Goal: Task Accomplishment & Management: Use online tool/utility

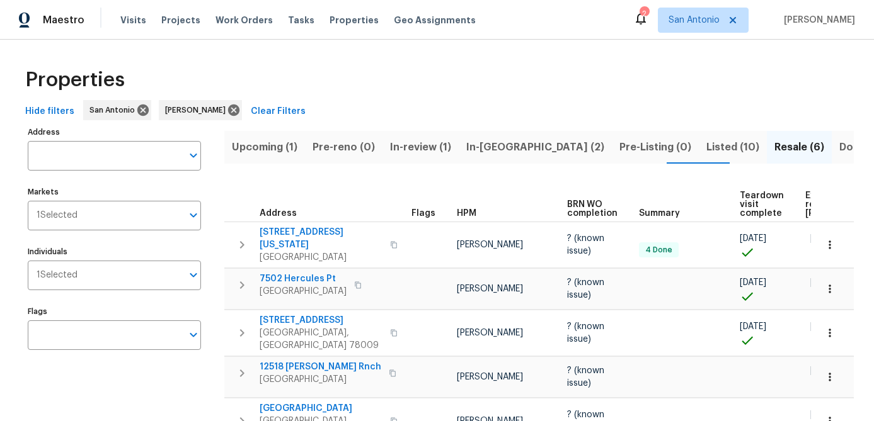
scroll to position [0, 132]
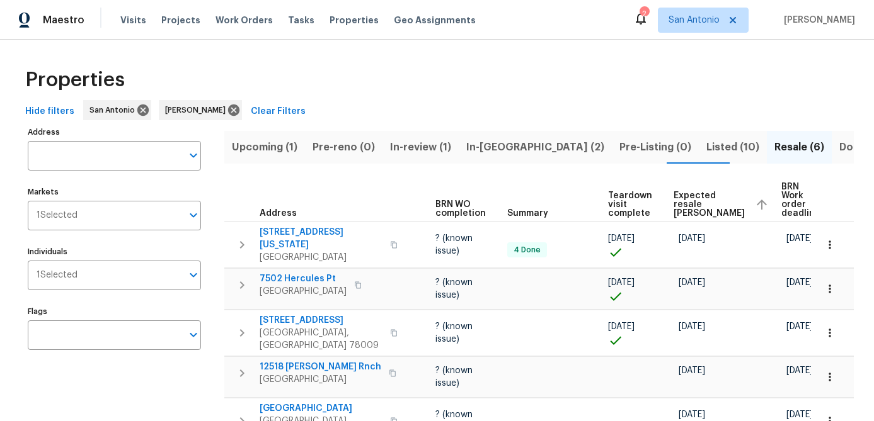
click at [488, 149] on span "In-reno (2)" at bounding box center [535, 148] width 138 height 18
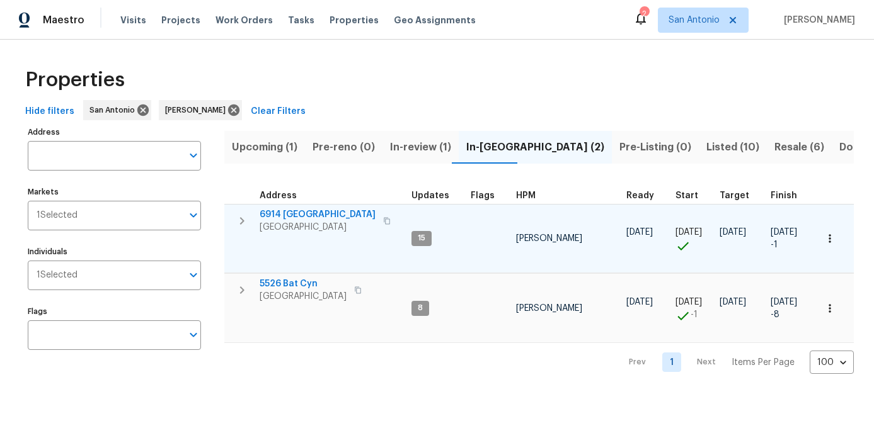
click at [290, 216] on span "6914 Port Bay" at bounding box center [318, 215] width 116 height 13
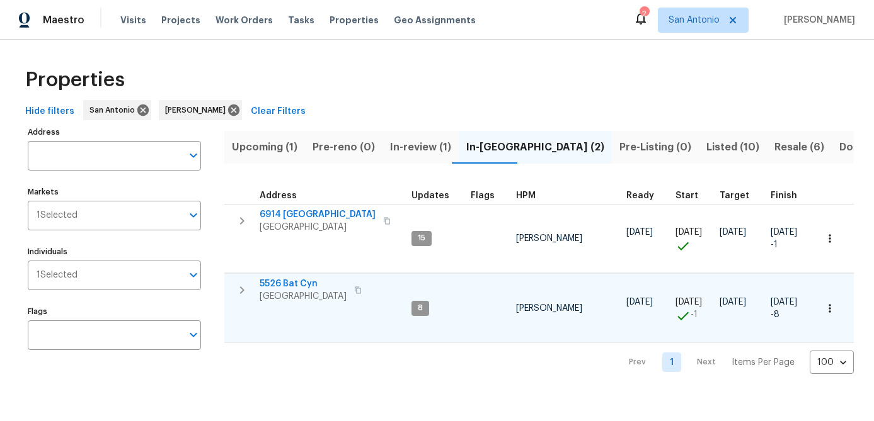
click at [292, 289] on span "5526 Bat Cyn" at bounding box center [303, 284] width 87 height 13
click at [425, 142] on span "In-review (1)" at bounding box center [420, 148] width 61 height 18
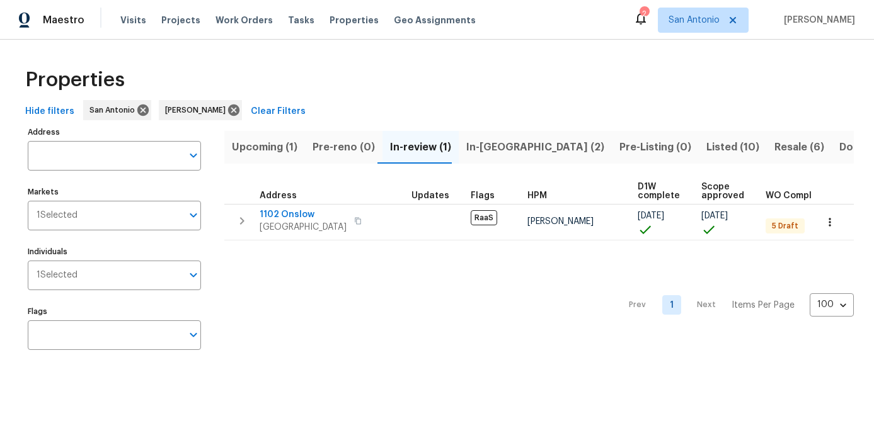
click at [265, 155] on span "Upcoming (1)" at bounding box center [265, 148] width 66 height 18
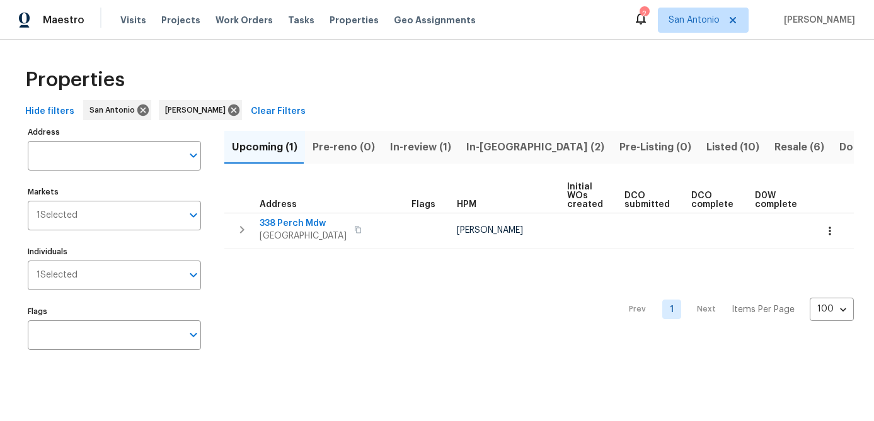
click at [418, 152] on span "In-review (1)" at bounding box center [420, 148] width 61 height 18
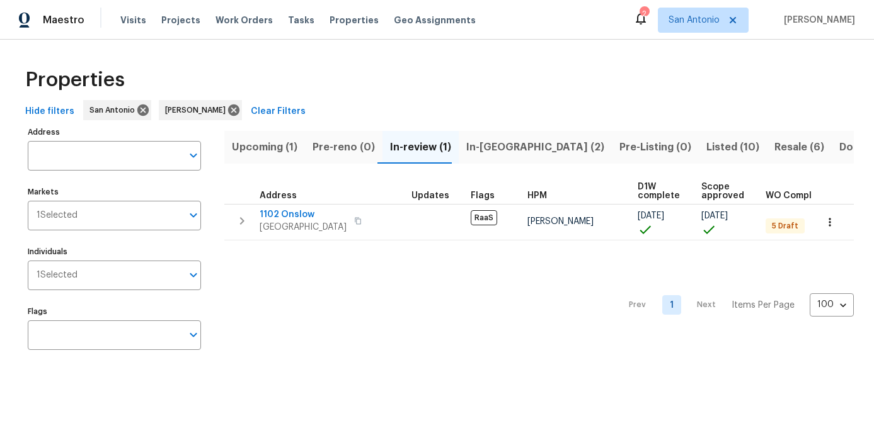
click at [774, 146] on span "Resale (6)" at bounding box center [799, 148] width 50 height 18
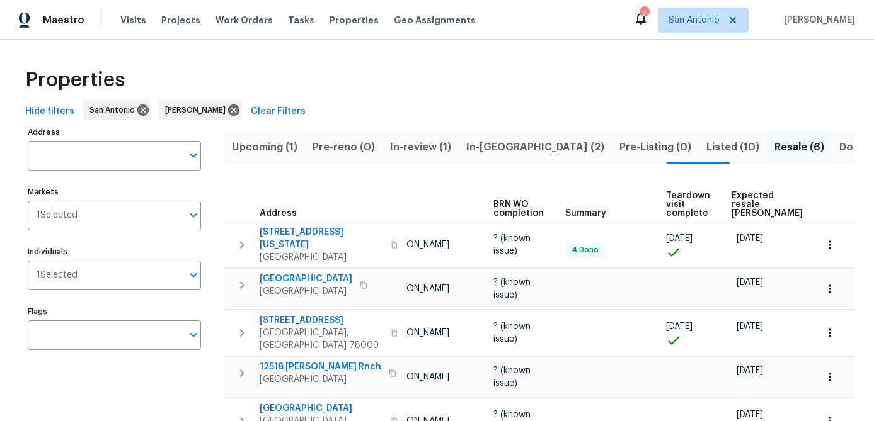
scroll to position [0, 108]
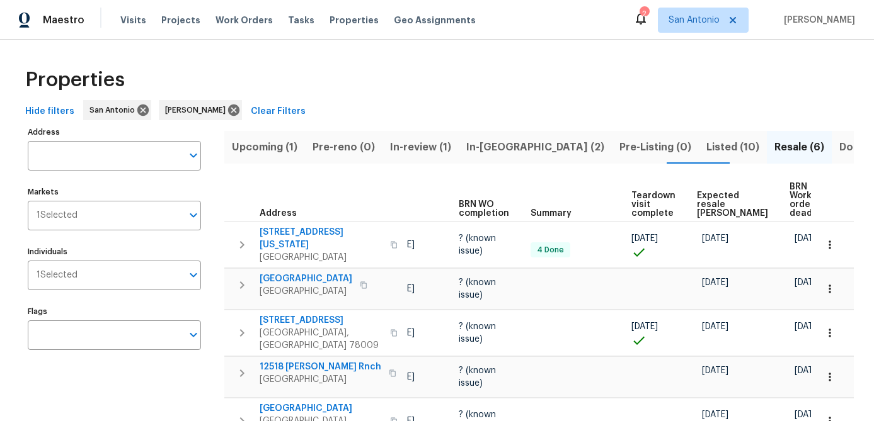
click at [708, 204] on span "Expected resale COE" at bounding box center [732, 205] width 71 height 26
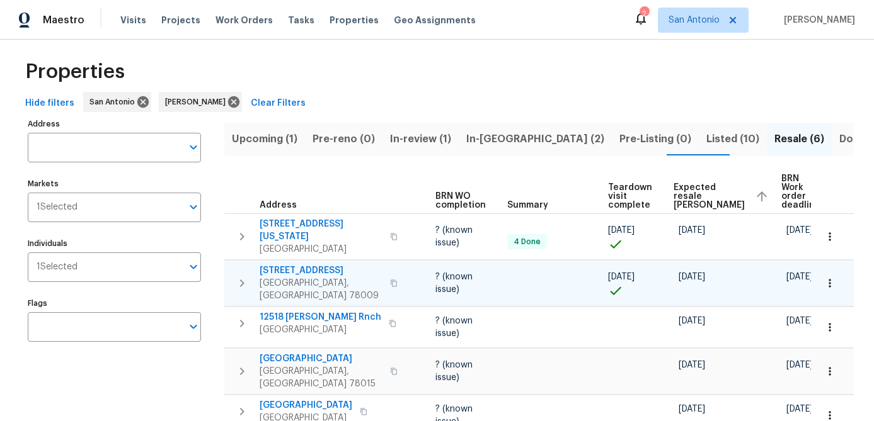
scroll to position [59, 0]
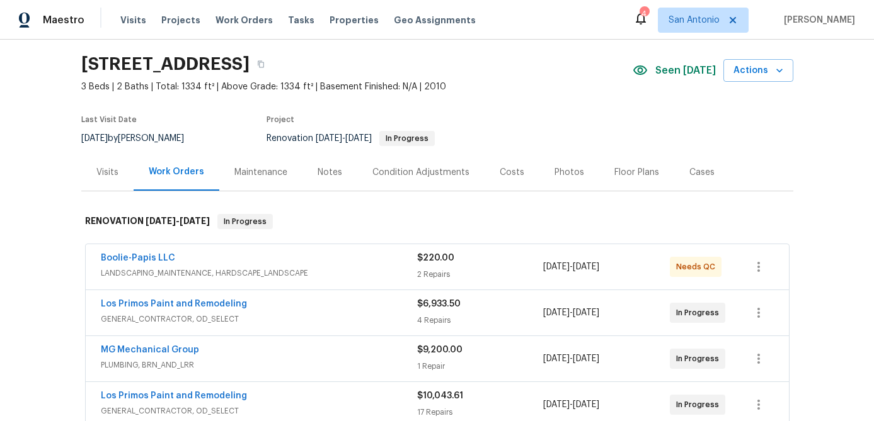
scroll to position [40, 0]
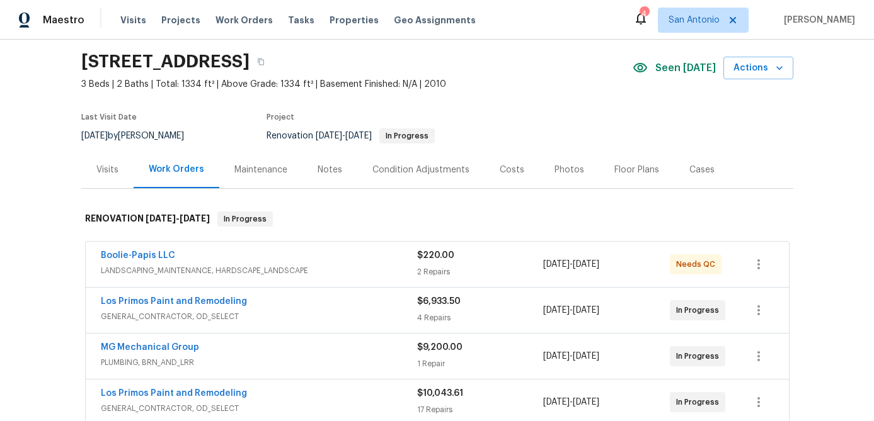
click at [327, 171] on div "Notes" at bounding box center [330, 170] width 25 height 13
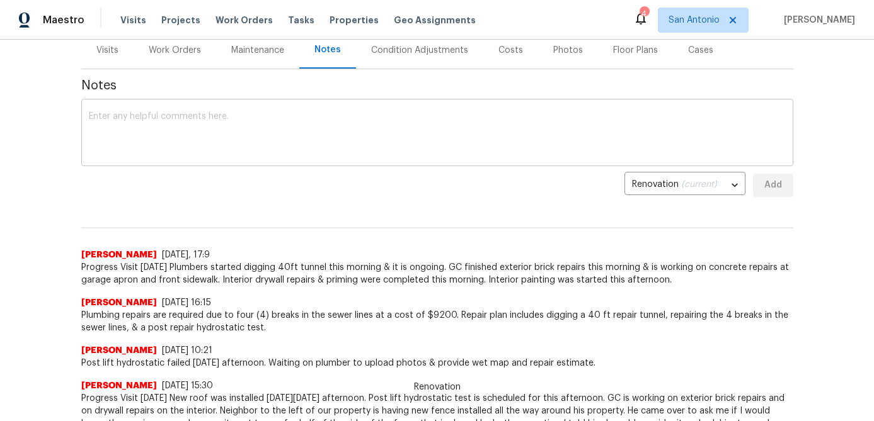
scroll to position [161, 0]
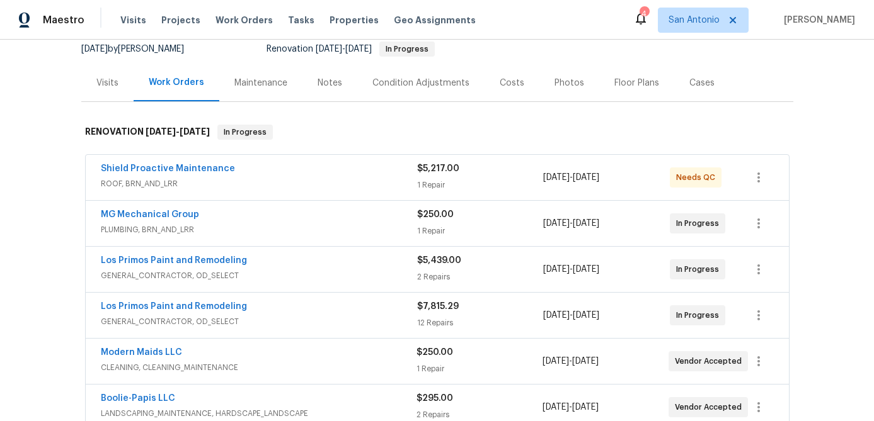
scroll to position [144, 0]
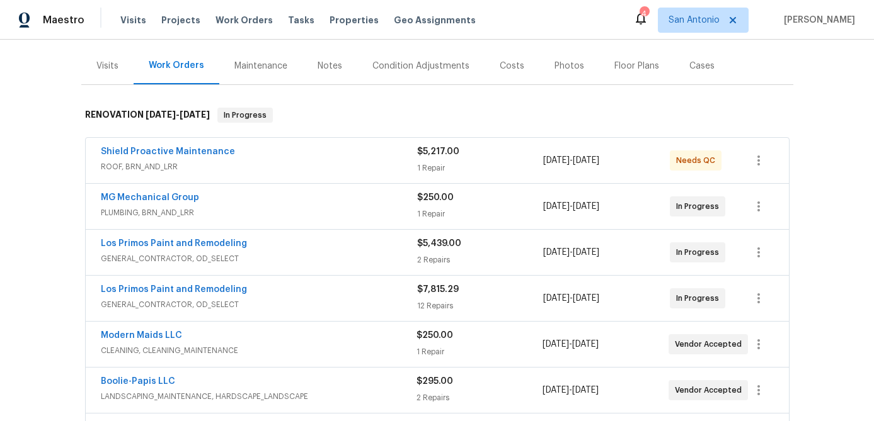
click at [305, 155] on div "Shield Proactive Maintenance" at bounding box center [259, 153] width 316 height 15
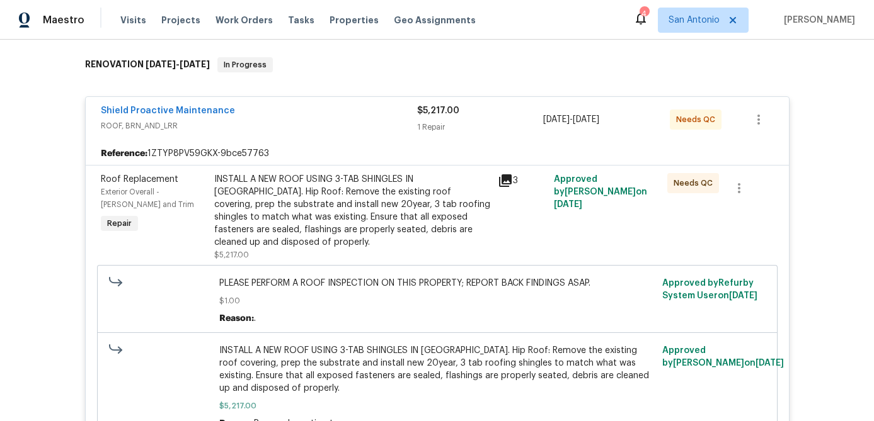
scroll to position [236, 0]
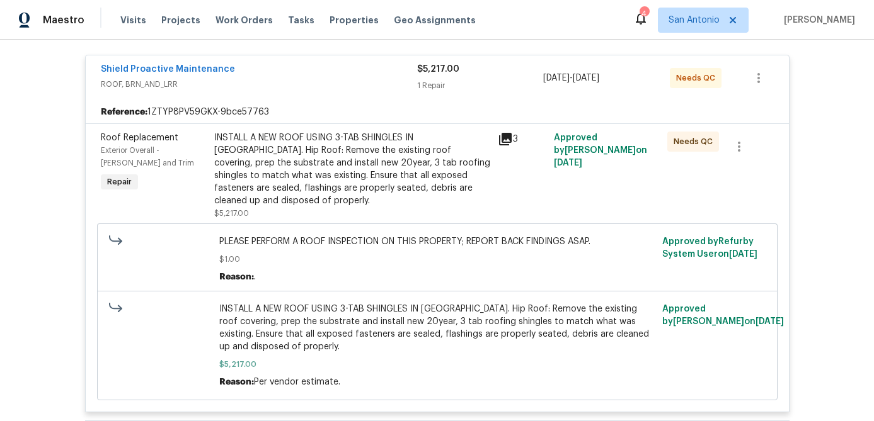
click at [285, 161] on div "INSTALL A NEW ROOF USING 3-TAB SHINGLES IN [GEOGRAPHIC_DATA]. Hip Roof: Remove …" at bounding box center [352, 170] width 276 height 76
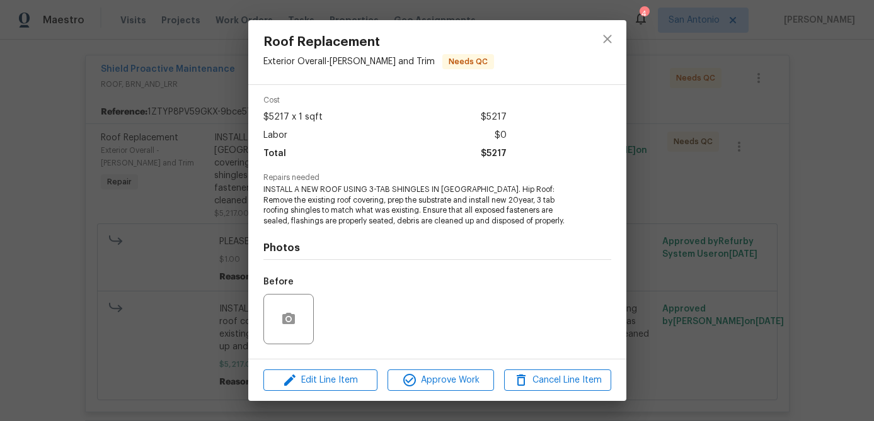
scroll to position [127, 0]
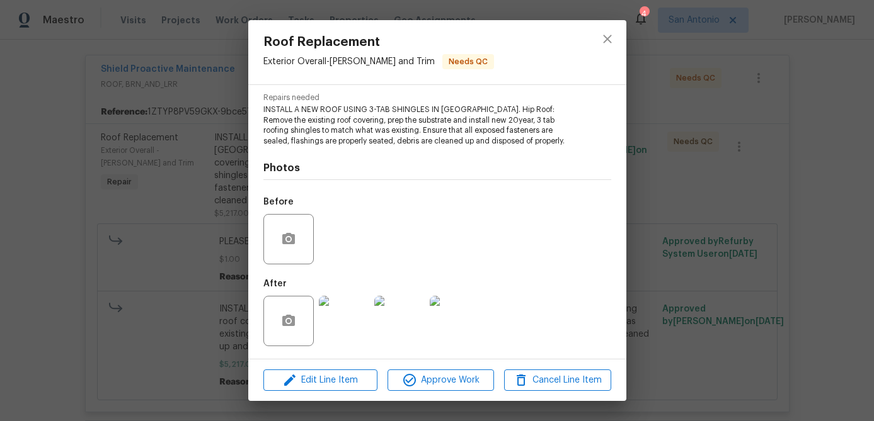
click at [326, 329] on img at bounding box center [344, 321] width 50 height 50
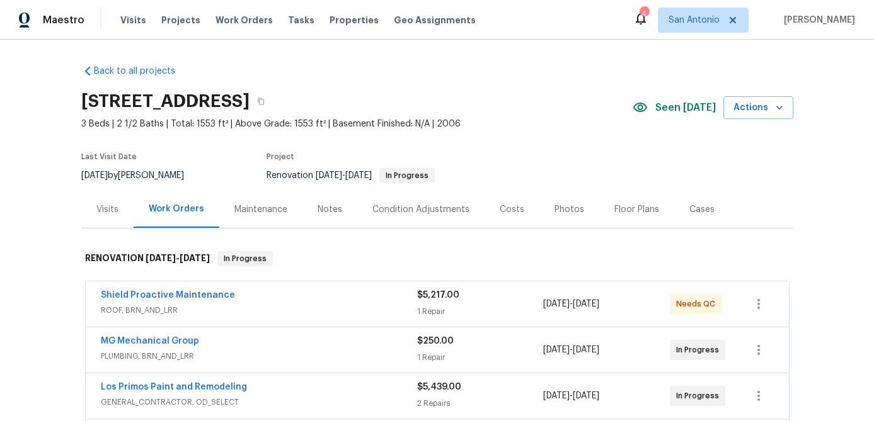
click at [292, 292] on div "Shield Proactive Maintenance" at bounding box center [259, 296] width 316 height 15
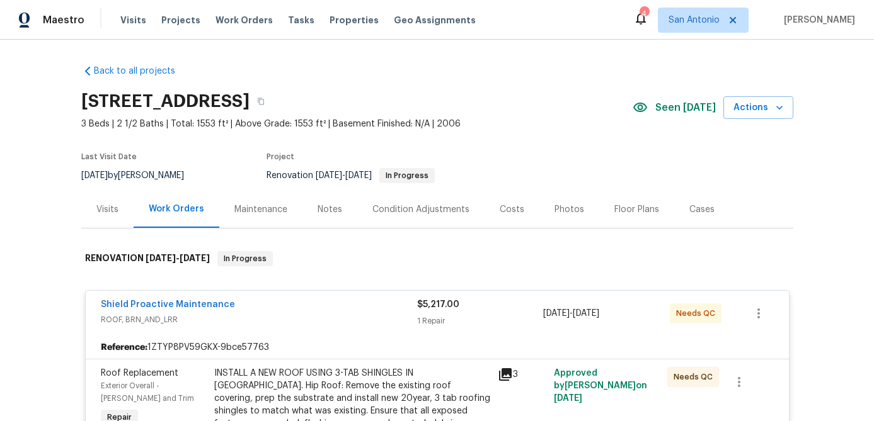
click at [290, 385] on div "INSTALL A NEW ROOF USING 3-TAB SHINGLES IN [GEOGRAPHIC_DATA]. Hip Roof: Remove …" at bounding box center [352, 405] width 276 height 76
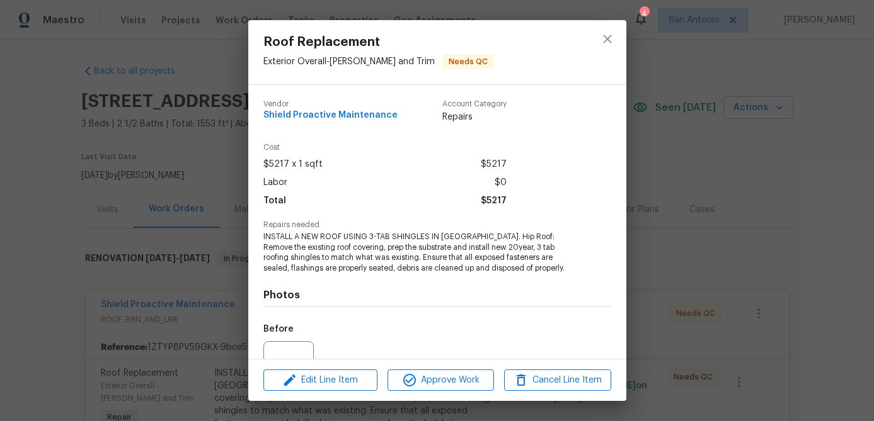
scroll to position [127, 0]
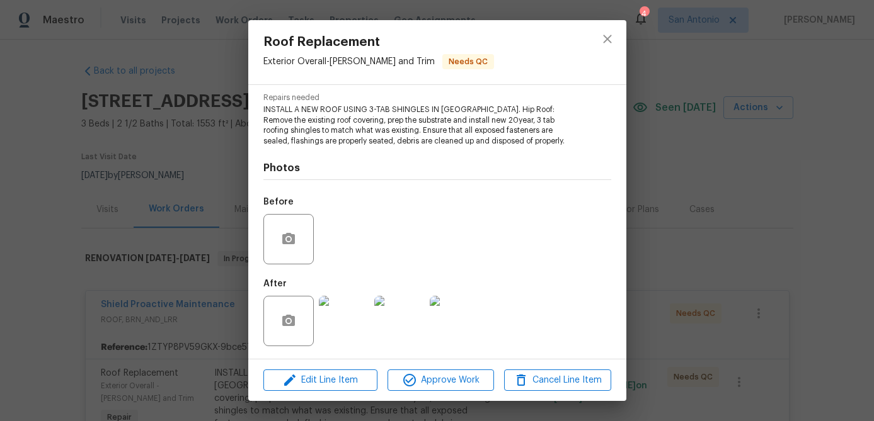
click at [332, 312] on img at bounding box center [344, 321] width 50 height 50
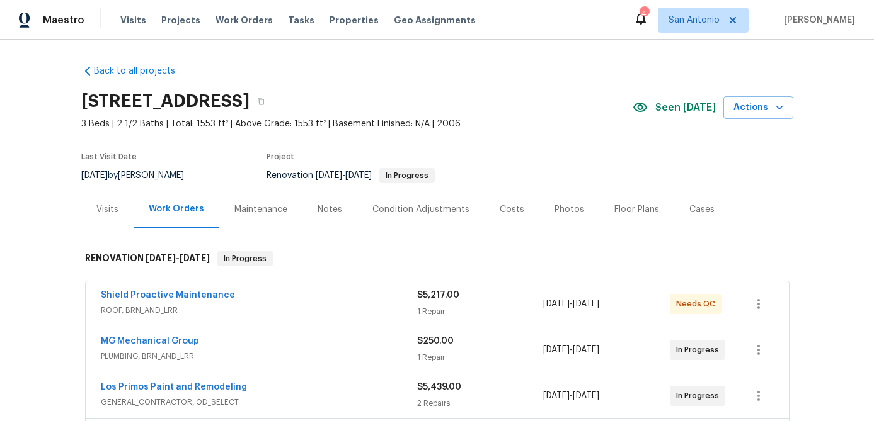
click at [186, 303] on div "Shield Proactive Maintenance" at bounding box center [259, 296] width 316 height 15
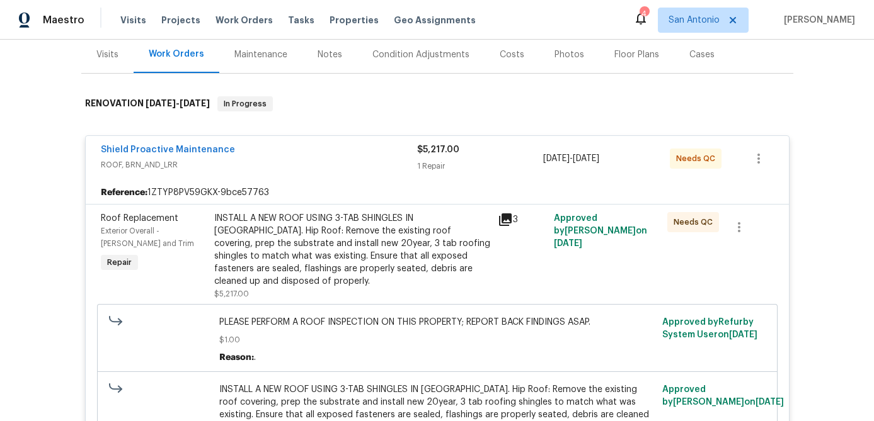
scroll to position [226, 0]
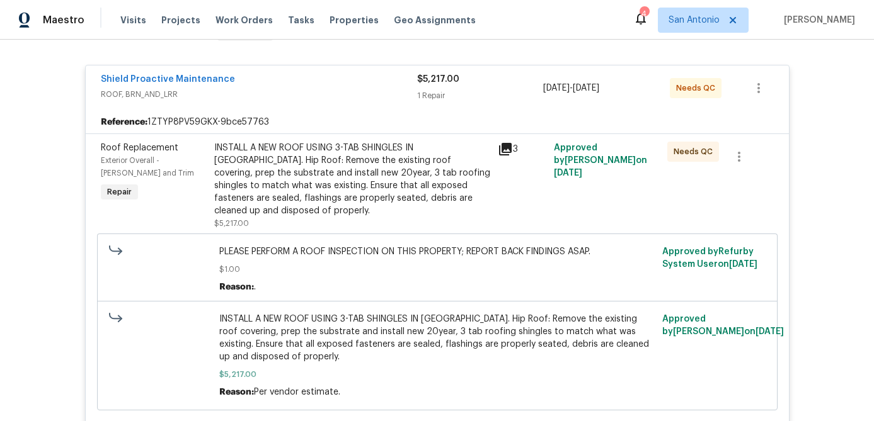
click at [310, 167] on div "INSTALL A NEW ROOF USING 3-TAB SHINGLES IN DRIFTWOOD. Hip Roof: Remove the exis…" at bounding box center [352, 180] width 276 height 76
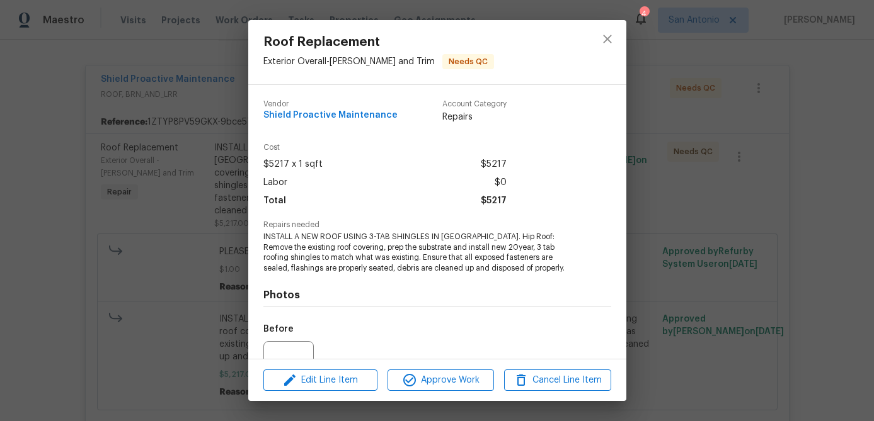
scroll to position [127, 0]
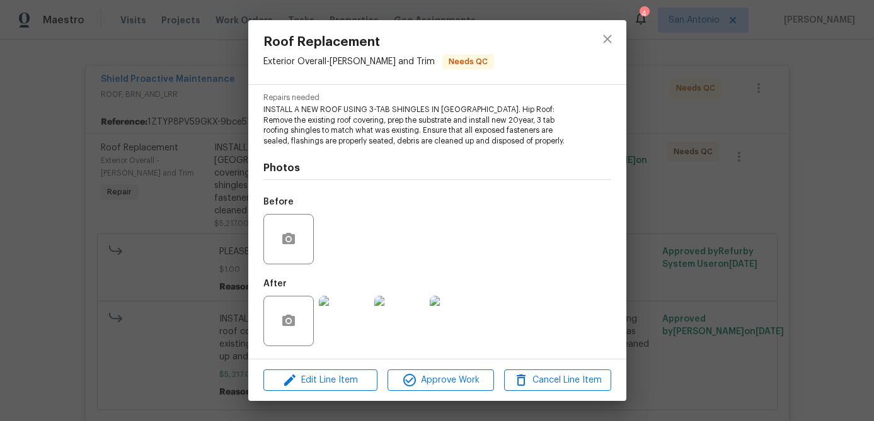
click at [387, 318] on img at bounding box center [399, 321] width 50 height 50
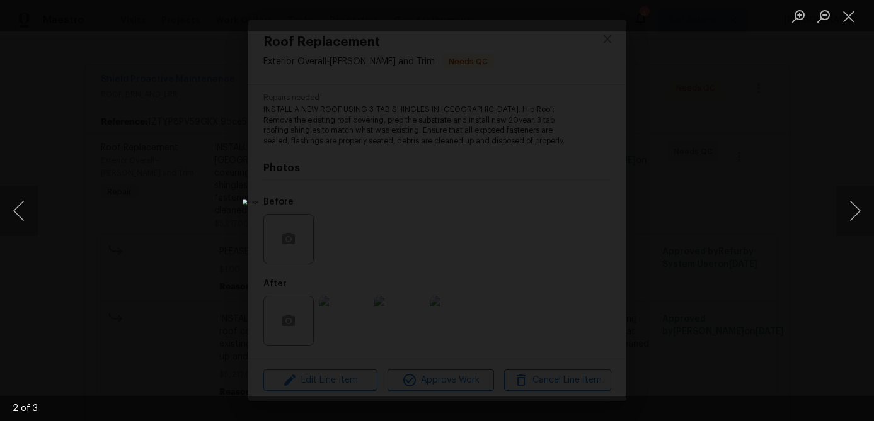
click at [400, 200] on img "Lightbox" at bounding box center [434, 292] width 382 height 185
click at [704, 158] on div "Lightbox" at bounding box center [437, 210] width 874 height 421
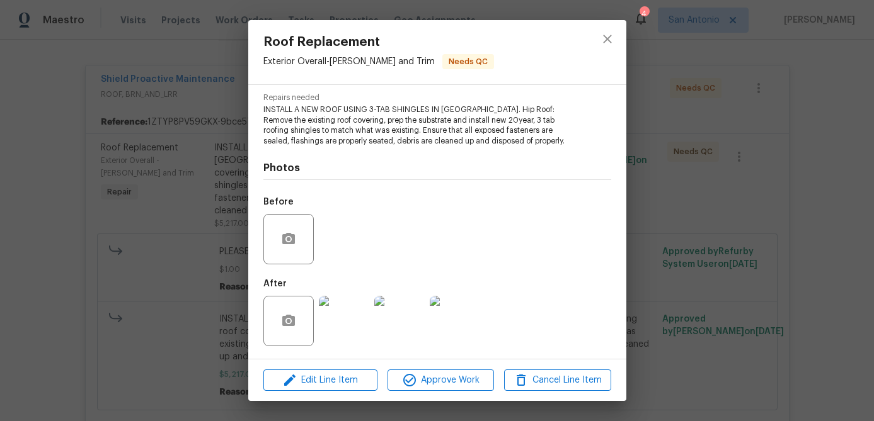
click at [399, 317] on img at bounding box center [399, 321] width 50 height 50
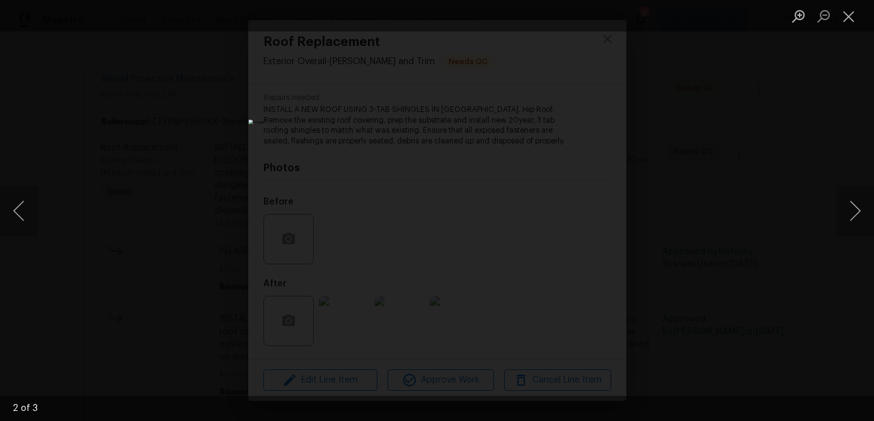
drag, startPoint x: 662, startPoint y: 99, endPoint x: 673, endPoint y: 169, distance: 71.4
click at [673, 169] on div "Lightbox" at bounding box center [437, 210] width 874 height 421
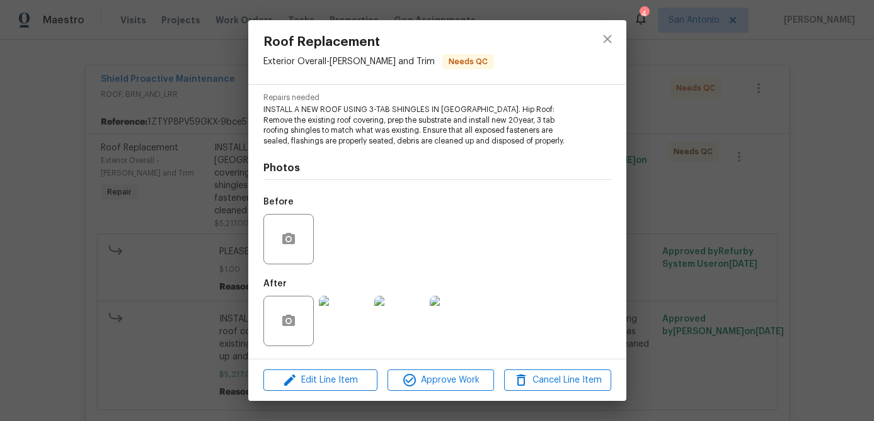
click at [408, 311] on img at bounding box center [399, 321] width 50 height 50
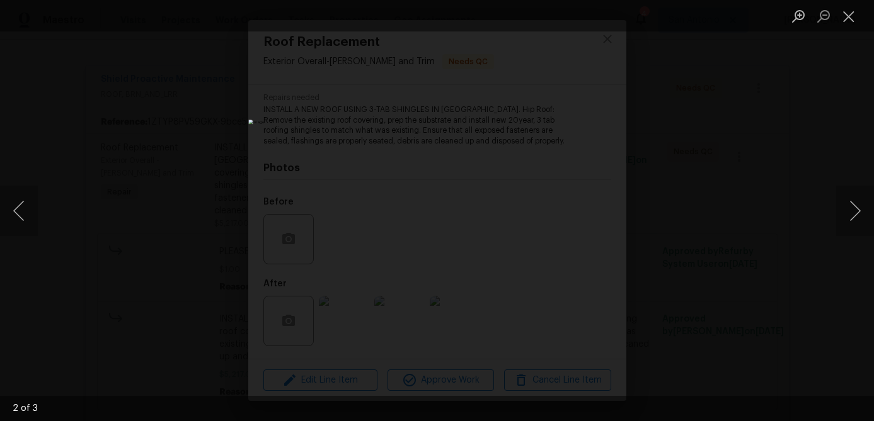
click at [381, 27] on div "Lightbox" at bounding box center [437, 16] width 874 height 32
click at [375, 120] on img "Lightbox" at bounding box center [436, 210] width 377 height 181
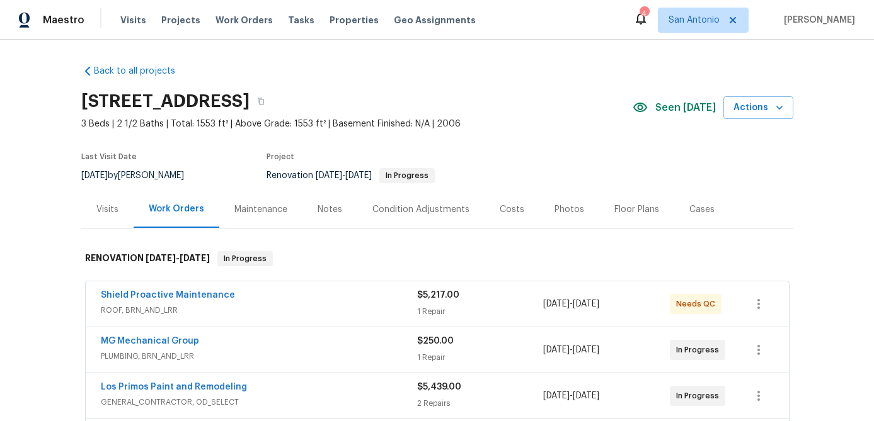
click at [171, 304] on span "ROOF, BRN_AND_LRR" at bounding box center [259, 310] width 316 height 13
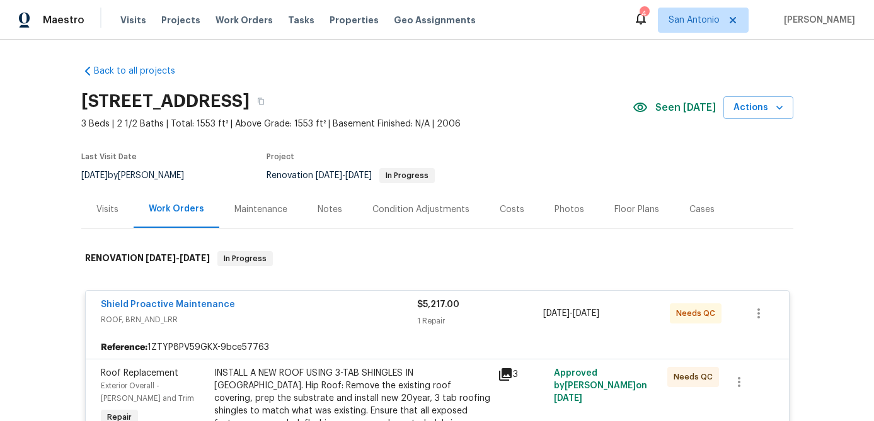
click at [277, 377] on div "INSTALL A NEW ROOF USING 3-TAB SHINGLES IN [GEOGRAPHIC_DATA]. Hip Roof: Remove …" at bounding box center [352, 405] width 276 height 76
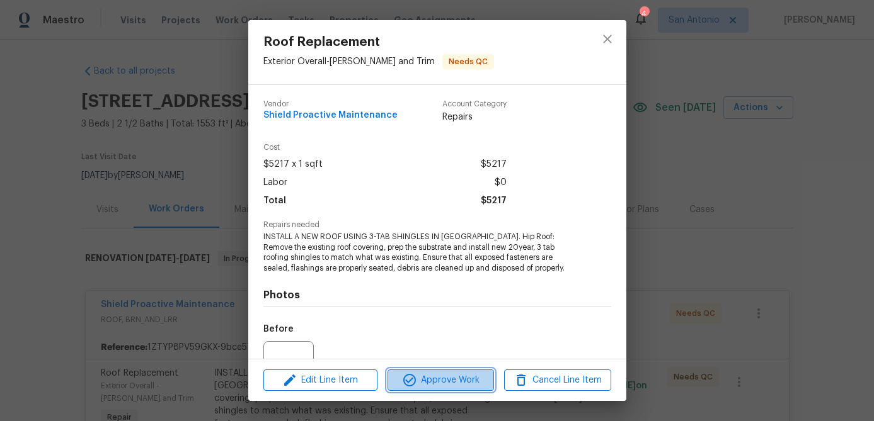
click at [448, 379] on span "Approve Work" at bounding box center [440, 381] width 99 height 16
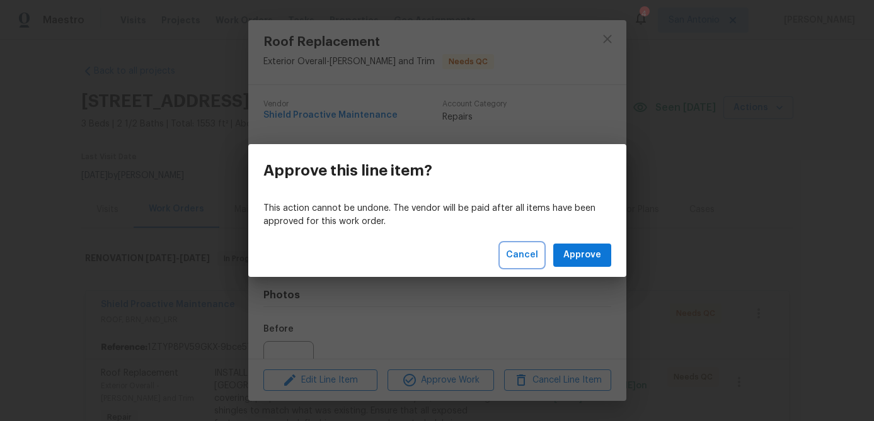
click at [514, 254] on span "Cancel" at bounding box center [522, 256] width 32 height 16
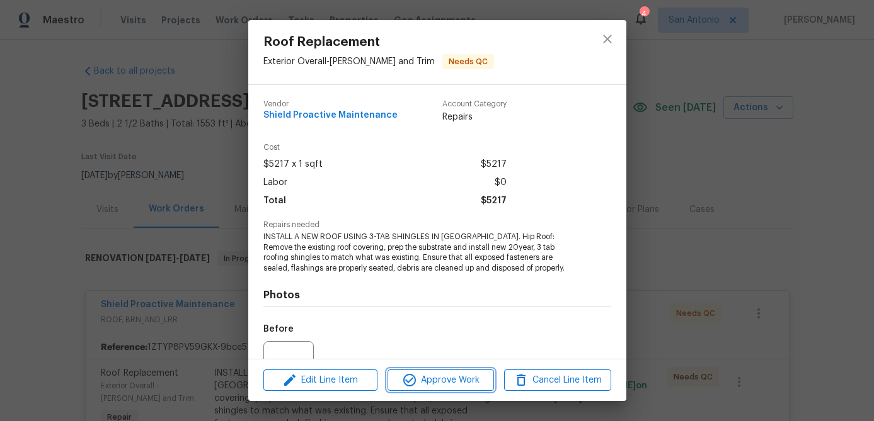
scroll to position [127, 0]
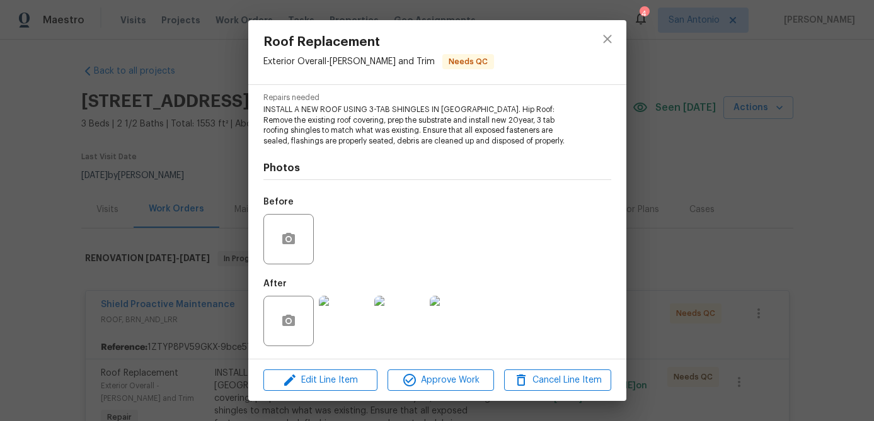
click at [398, 322] on img at bounding box center [399, 321] width 50 height 50
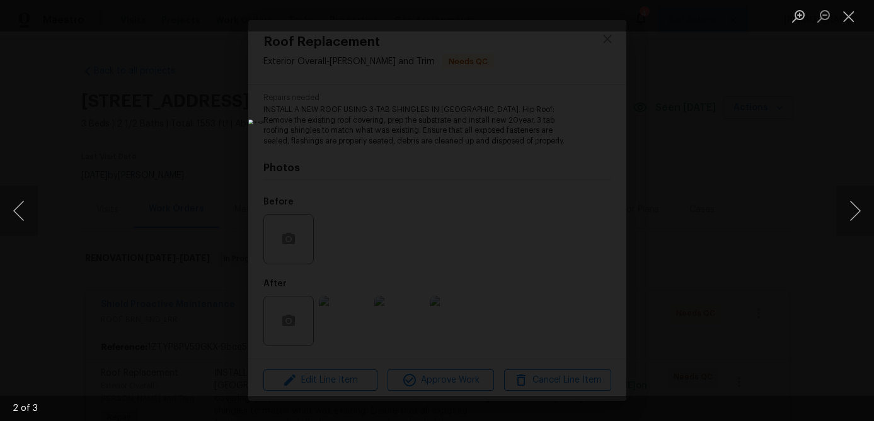
click at [384, 301] on img "Lightbox" at bounding box center [436, 210] width 377 height 181
click at [379, 301] on img "Lightbox" at bounding box center [436, 210] width 377 height 181
click at [491, 301] on img "Lightbox" at bounding box center [436, 210] width 377 height 181
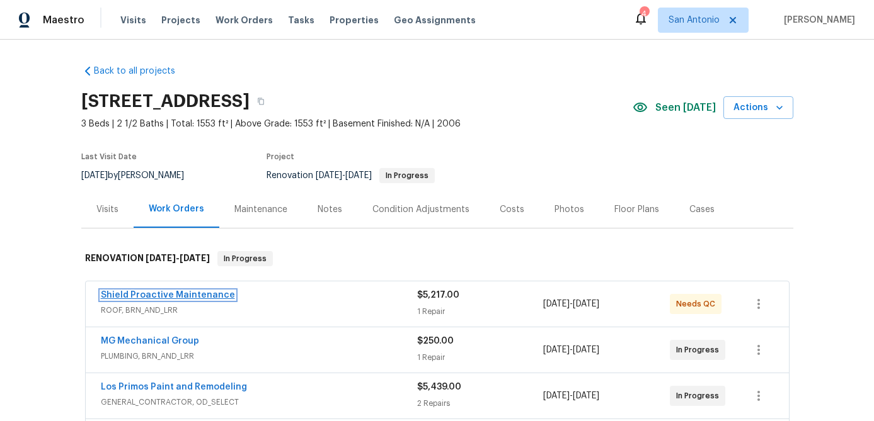
click at [207, 297] on link "Shield Proactive Maintenance" at bounding box center [168, 295] width 134 height 9
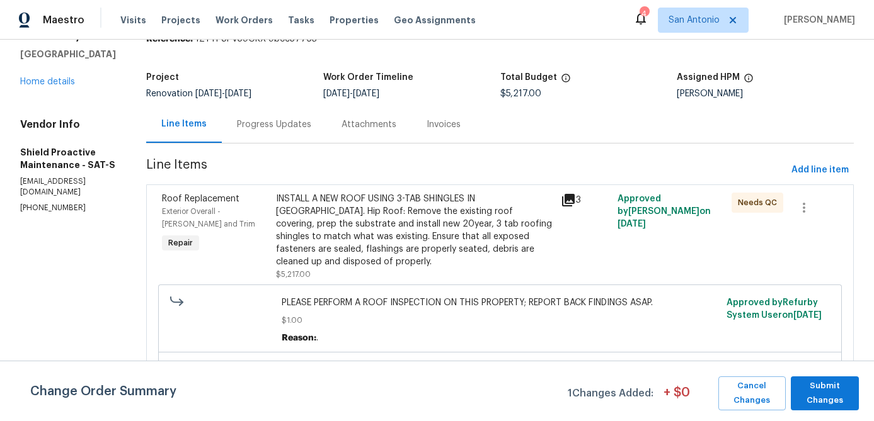
scroll to position [88, 0]
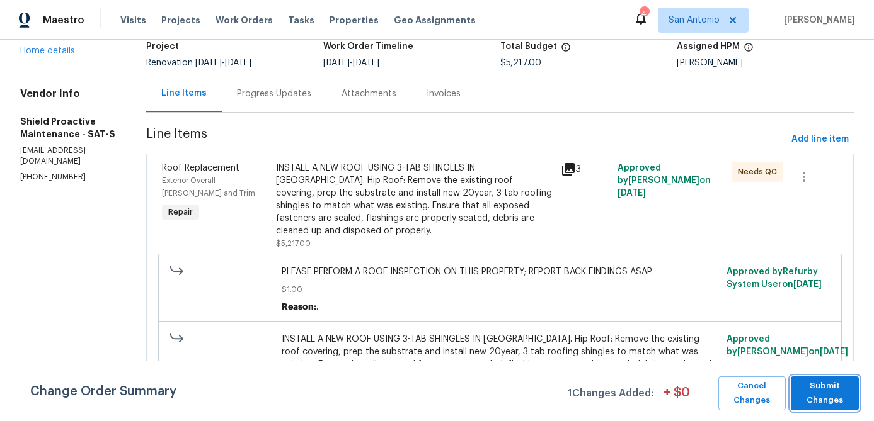
click at [837, 393] on span "Submit Changes" at bounding box center [824, 393] width 55 height 29
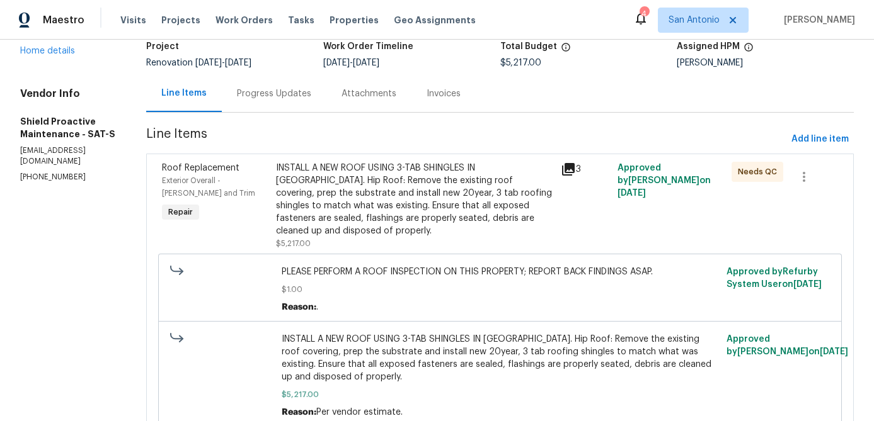
click at [348, 201] on div "INSTALL A NEW ROOF USING 3-TAB SHINGLES IN [GEOGRAPHIC_DATA]. Hip Roof: Remove …" at bounding box center [414, 200] width 277 height 76
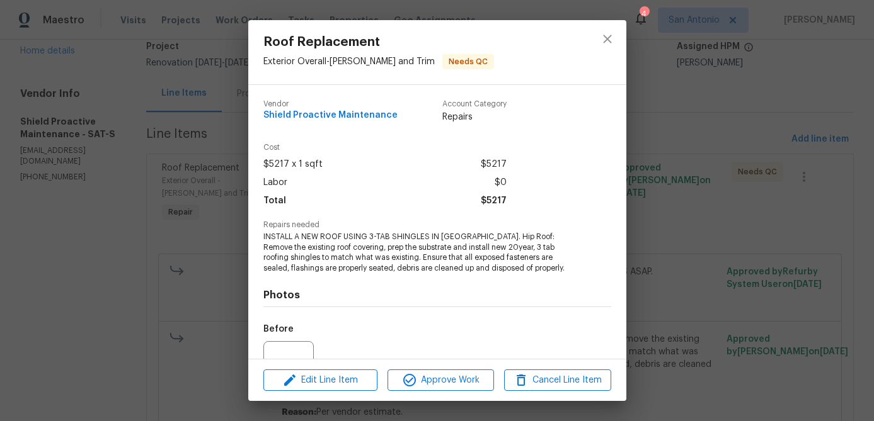
scroll to position [127, 0]
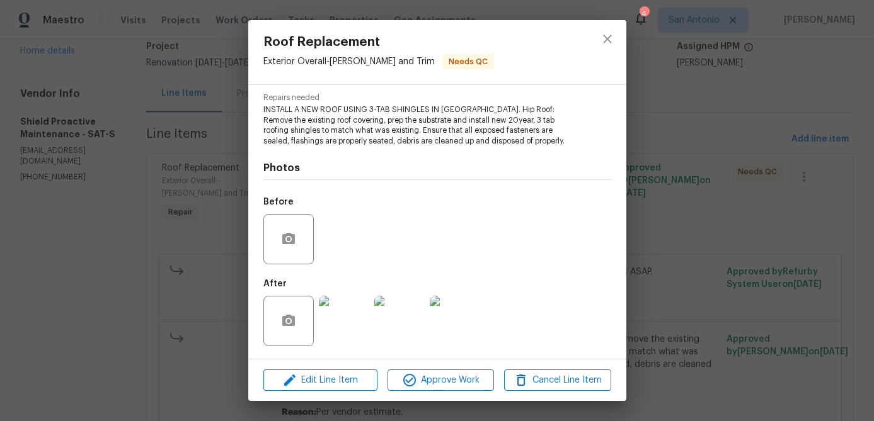
click at [449, 309] on img at bounding box center [455, 321] width 50 height 50
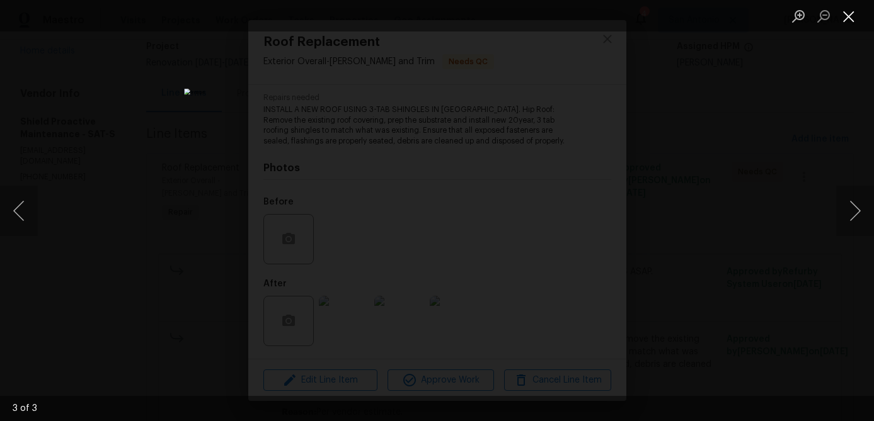
click at [844, 18] on button "Close lightbox" at bounding box center [848, 16] width 25 height 22
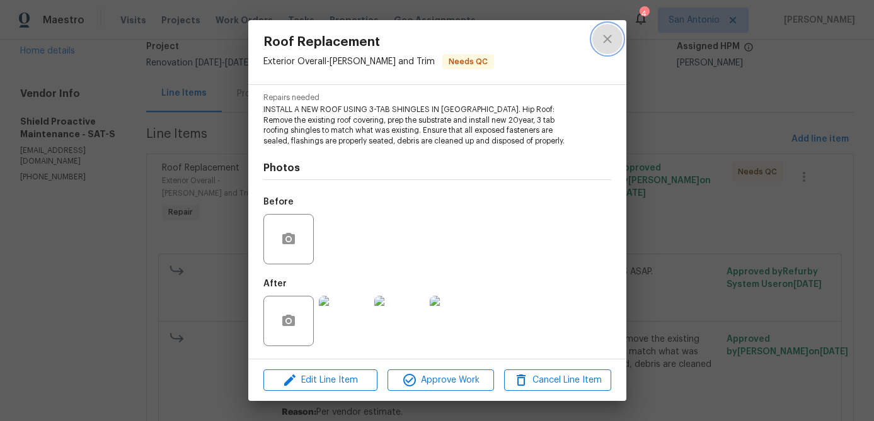
click at [607, 38] on icon "close" at bounding box center [607, 39] width 8 height 8
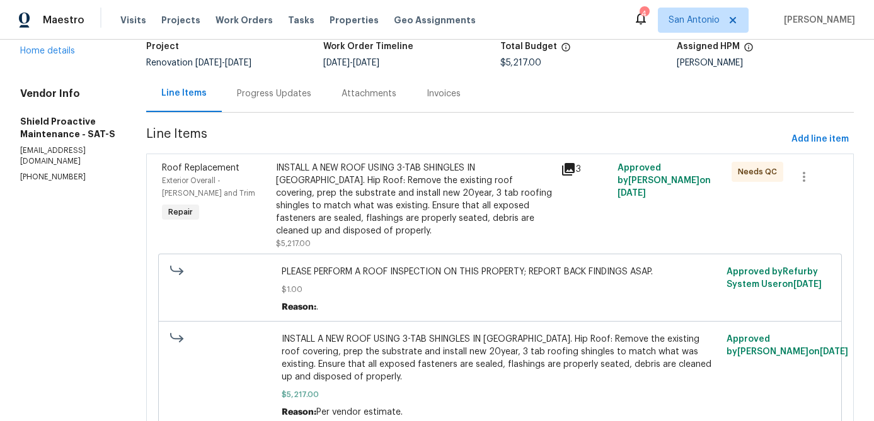
click at [268, 90] on div "Progress Updates" at bounding box center [274, 94] width 74 height 13
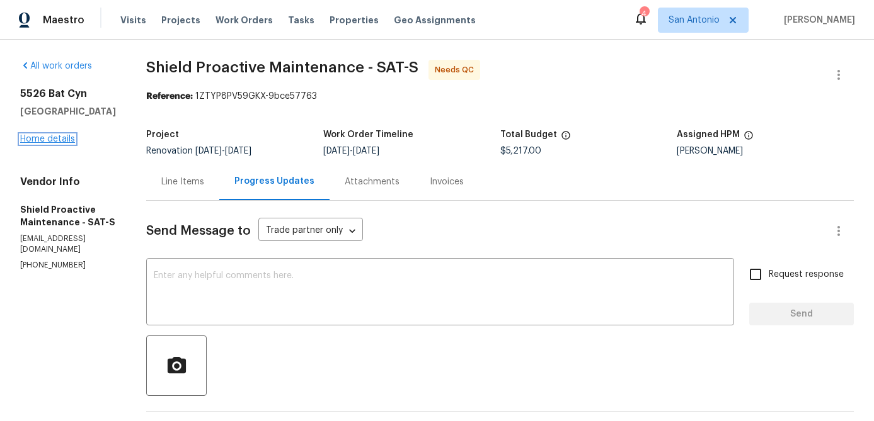
click at [57, 144] on link "Home details" at bounding box center [47, 139] width 55 height 9
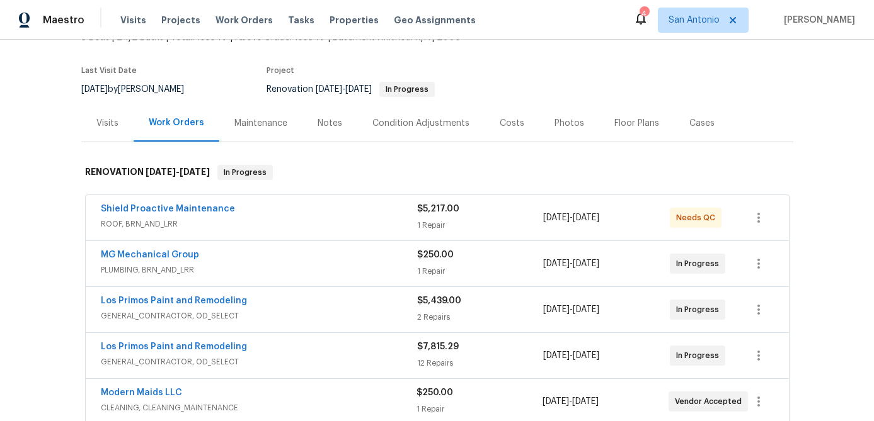
scroll to position [117, 0]
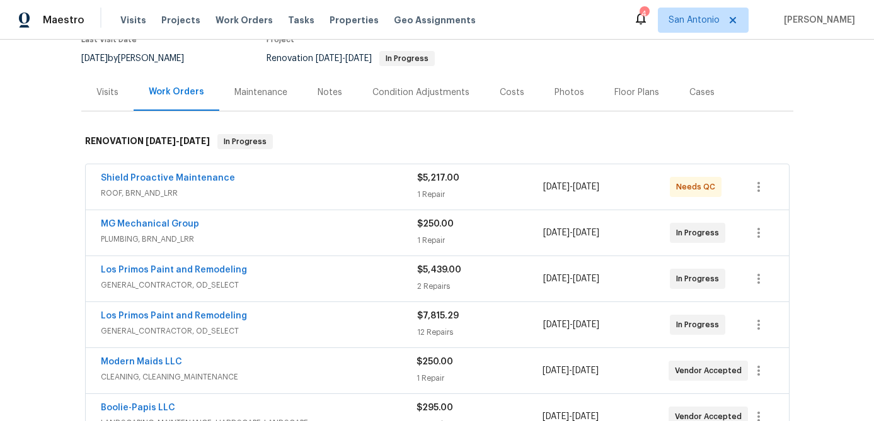
click at [288, 178] on div "Shield Proactive Maintenance" at bounding box center [259, 179] width 316 height 15
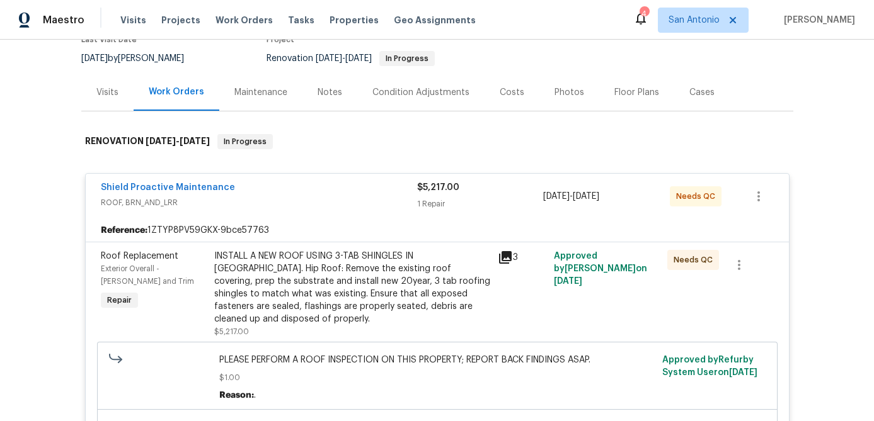
click at [290, 280] on div "INSTALL A NEW ROOF USING 3-TAB SHINGLES IN [GEOGRAPHIC_DATA]. Hip Roof: Remove …" at bounding box center [352, 288] width 276 height 76
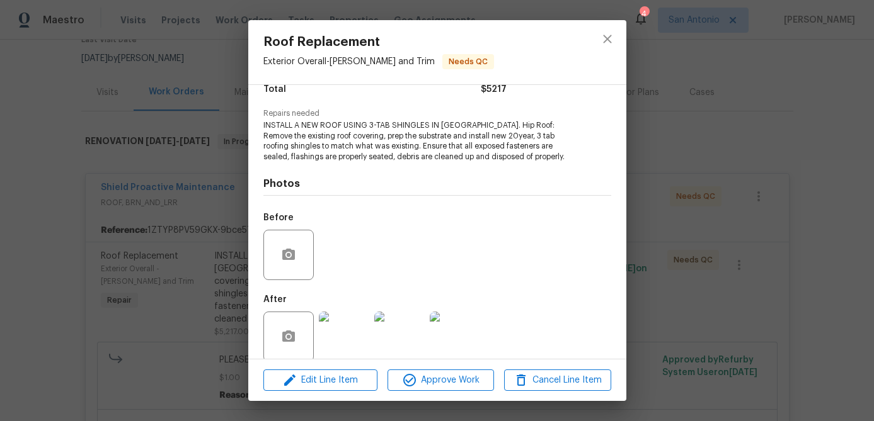
scroll to position [127, 0]
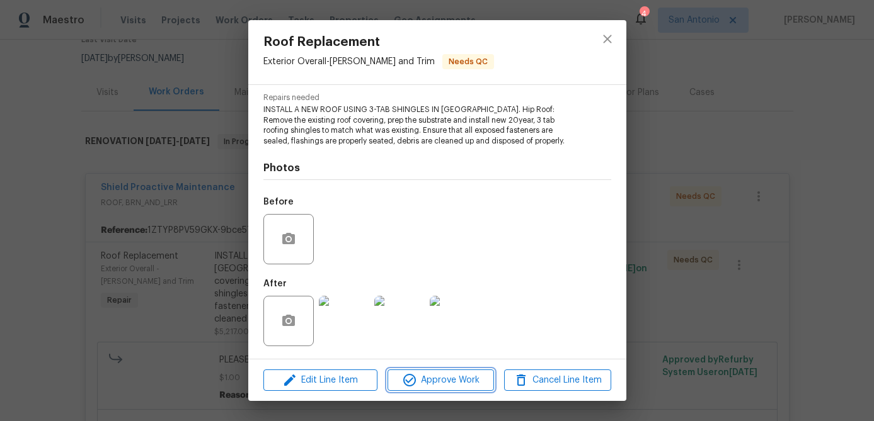
click at [441, 377] on span "Approve Work" at bounding box center [440, 381] width 99 height 16
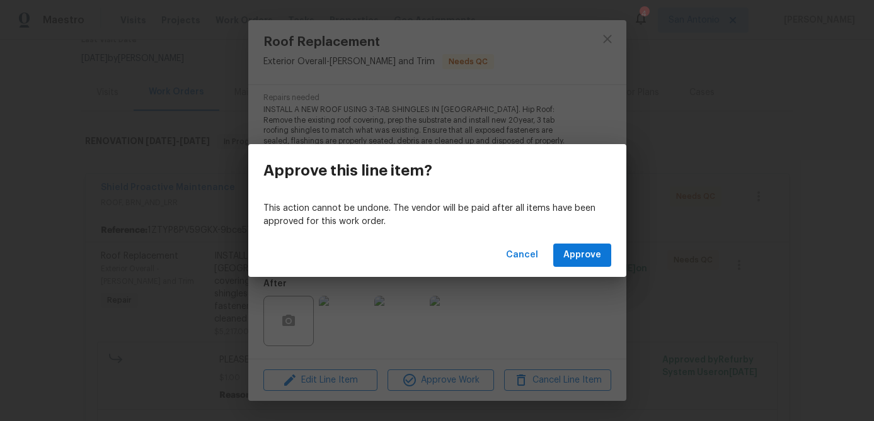
click at [581, 243] on div "Cancel Approve" at bounding box center [437, 255] width 378 height 43
click at [583, 259] on span "Approve" at bounding box center [582, 256] width 38 height 16
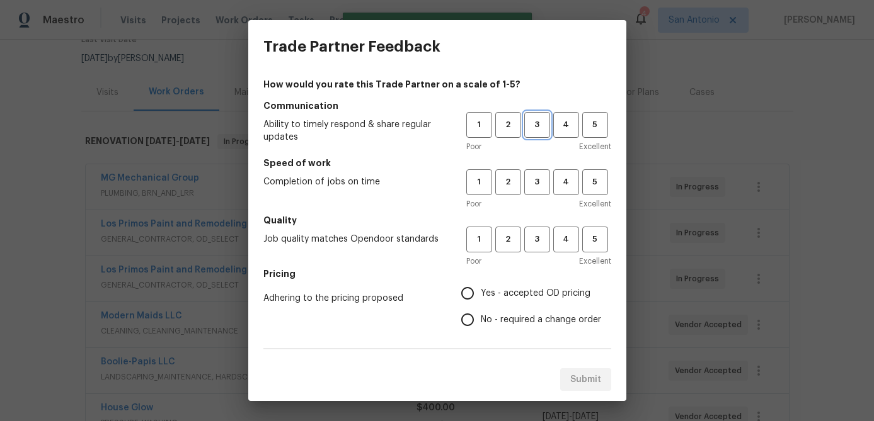
click at [536, 130] on span "3" at bounding box center [536, 125] width 23 height 14
click at [563, 183] on span "4" at bounding box center [565, 182] width 23 height 14
click at [570, 236] on span "4" at bounding box center [565, 239] width 23 height 14
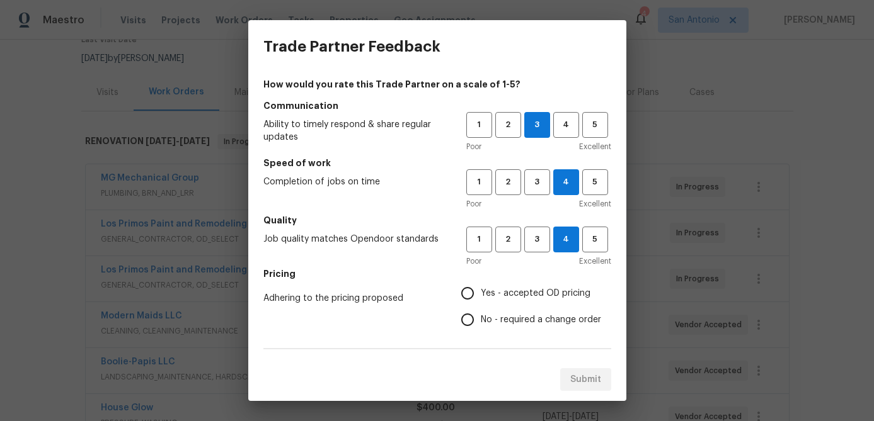
click at [471, 292] on input "Yes - accepted OD pricing" at bounding box center [467, 293] width 26 height 26
radio input "true"
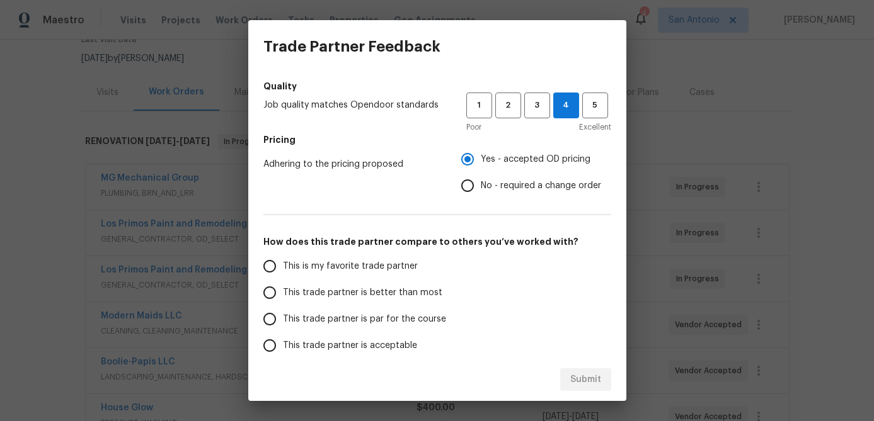
scroll to position [193, 0]
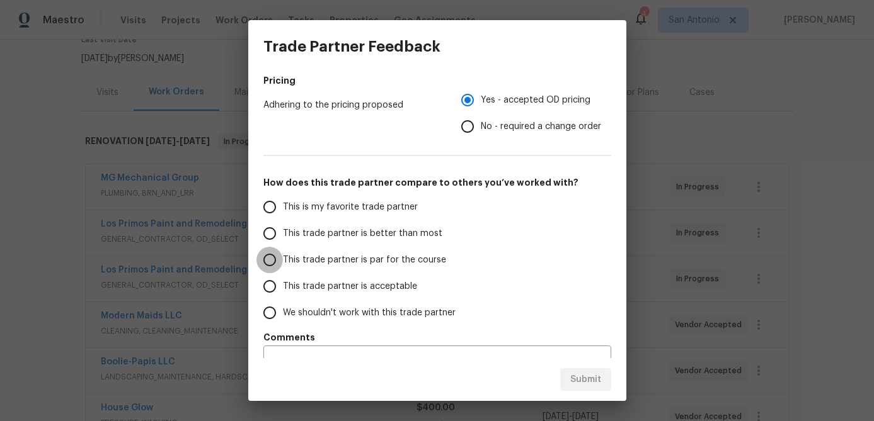
click at [272, 262] on input "This trade partner is par for the course" at bounding box center [269, 260] width 26 height 26
click at [569, 380] on button "Submit" at bounding box center [585, 380] width 51 height 23
radio input "true"
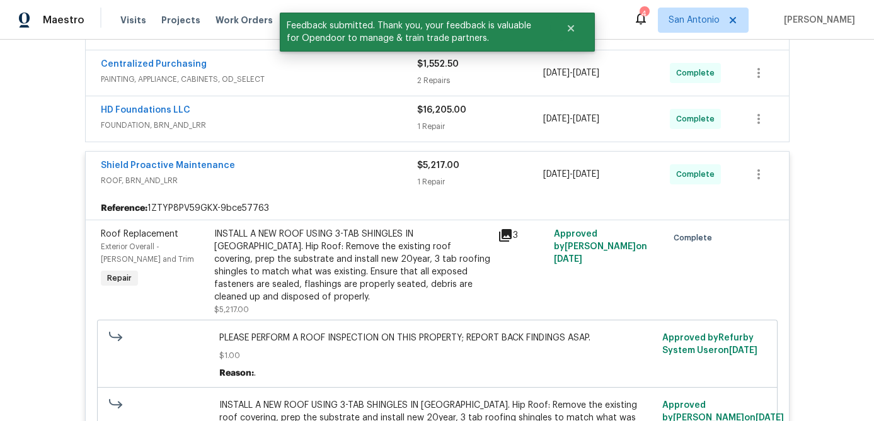
scroll to position [592, 0]
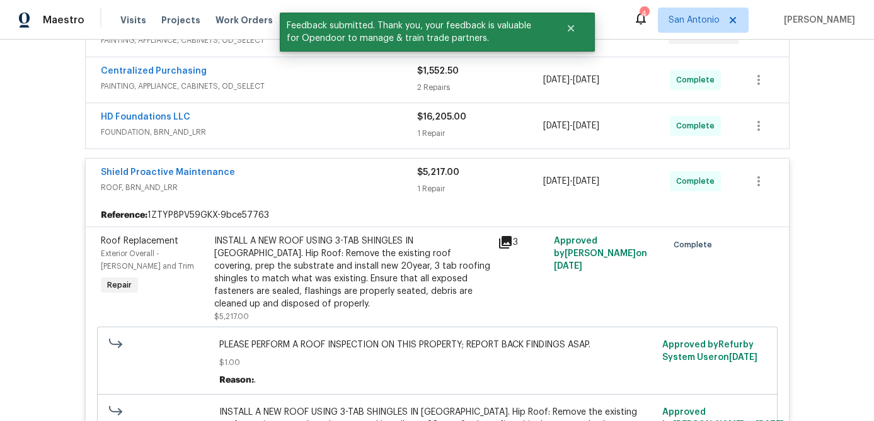
click at [316, 186] on span "ROOF, BRN_AND_LRR" at bounding box center [259, 187] width 316 height 13
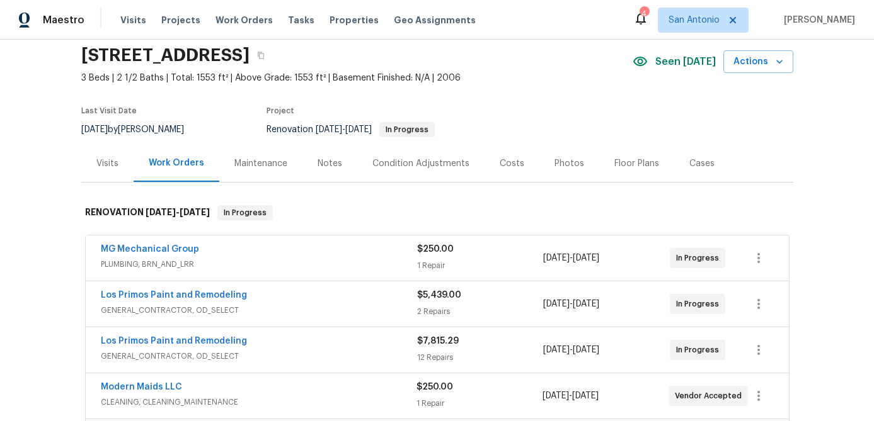
scroll to position [42, 0]
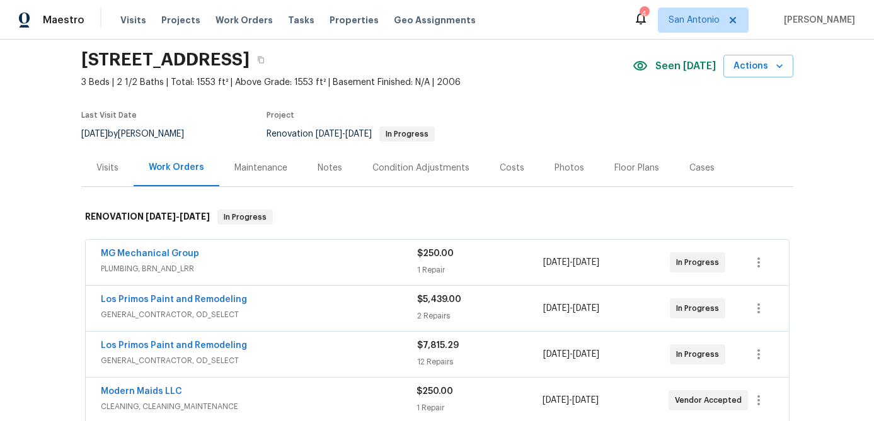
click at [325, 167] on div "Notes" at bounding box center [330, 168] width 25 height 13
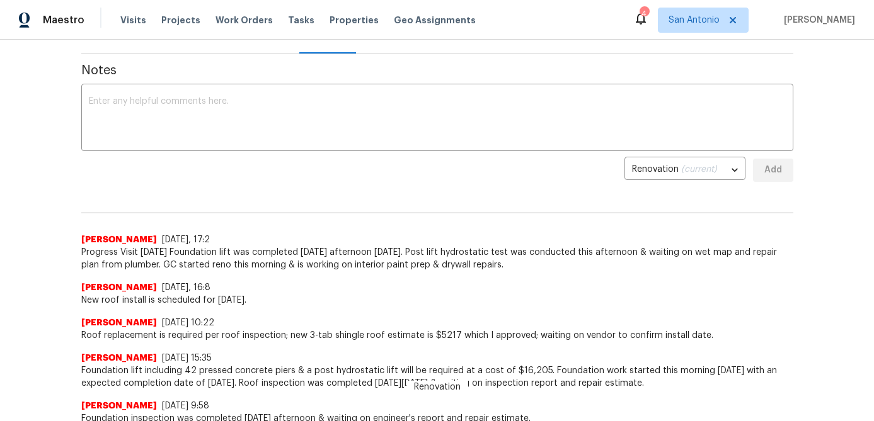
scroll to position [175, 0]
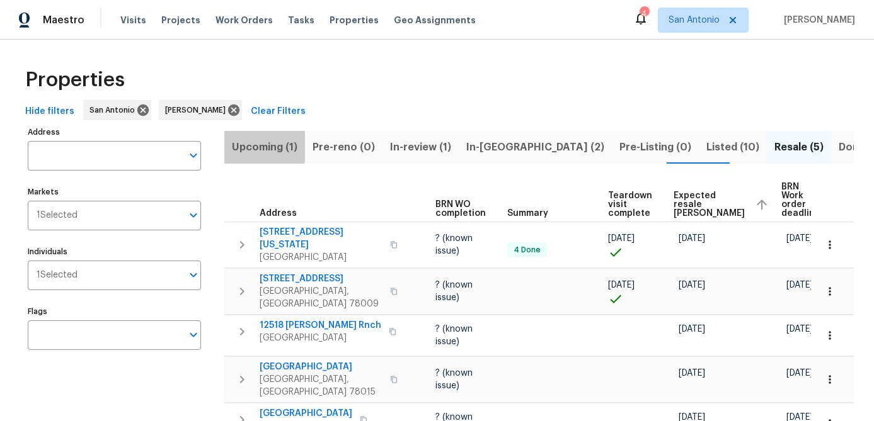
click at [251, 147] on span "Upcoming (1)" at bounding box center [265, 148] width 66 height 18
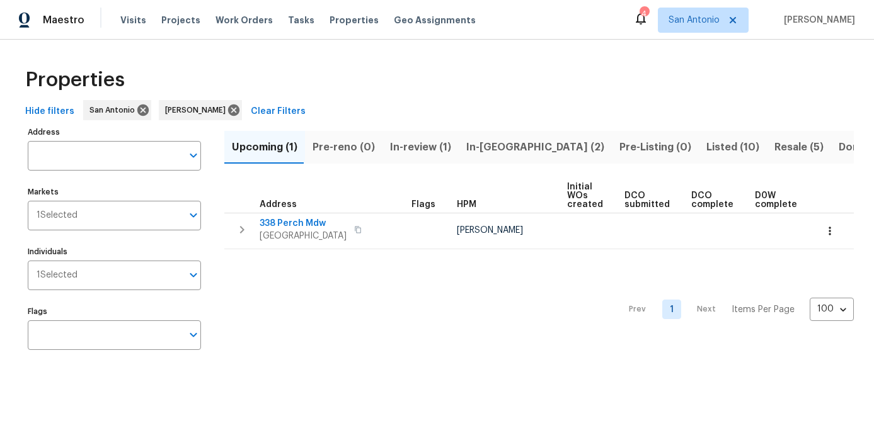
click at [400, 145] on span "In-review (1)" at bounding box center [420, 148] width 61 height 18
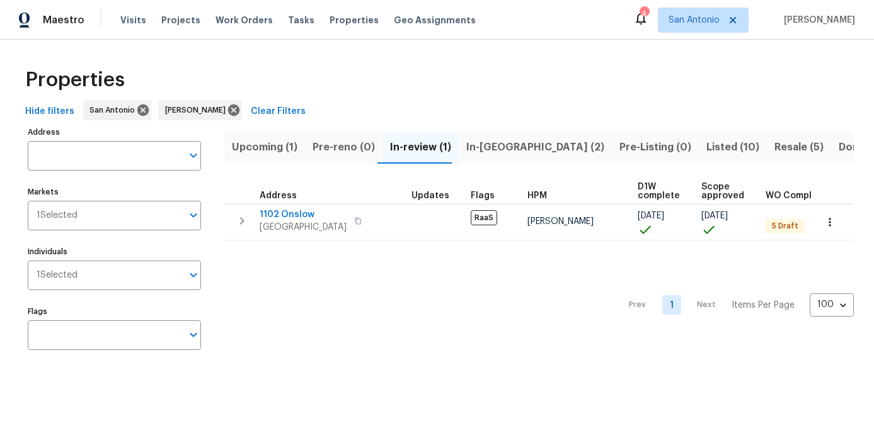
click at [484, 142] on span "In-[GEOGRAPHIC_DATA] (2)" at bounding box center [535, 148] width 138 height 18
